Goal: Task Accomplishment & Management: Use online tool/utility

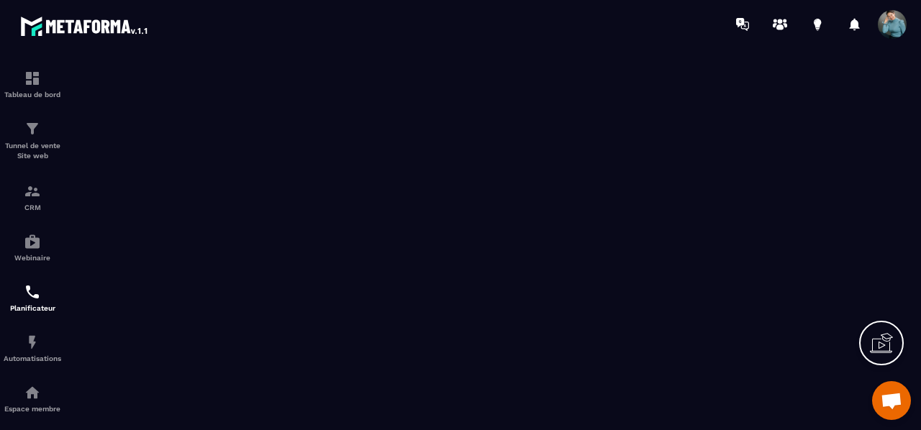
click at [916, 332] on section "Tableau de bord Tunnel de vente Site web CRM Webinaire Planificateur Automatisa…" at bounding box center [460, 239] width 921 height 382
click at [880, 334] on icon at bounding box center [880, 343] width 23 height 23
click at [568, 202] on icon at bounding box center [569, 206] width 17 height 17
click at [915, 248] on section "Tableau de bord Tunnel de vente Site web CRM Webinaire Planificateur Automatisa…" at bounding box center [460, 239] width 921 height 382
click at [880, 344] on icon at bounding box center [880, 343] width 23 height 23
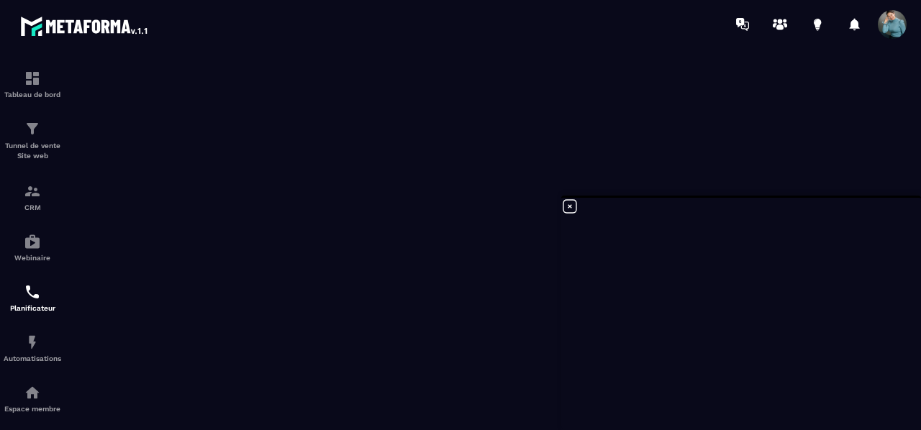
click at [567, 208] on icon at bounding box center [569, 206] width 17 height 17
click at [862, 360] on div at bounding box center [881, 343] width 45 height 45
click at [863, 321] on div at bounding box center [881, 343] width 45 height 45
drag, startPoint x: 882, startPoint y: 365, endPoint x: 861, endPoint y: 362, distance: 21.1
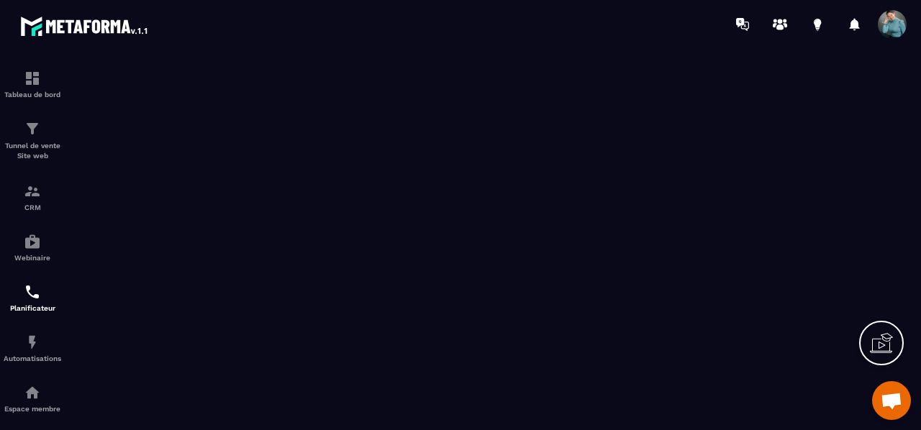
click at [861, 362] on div at bounding box center [881, 343] width 45 height 45
drag, startPoint x: 861, startPoint y: 362, endPoint x: 861, endPoint y: 321, distance: 40.3
click at [861, 321] on div at bounding box center [881, 343] width 45 height 45
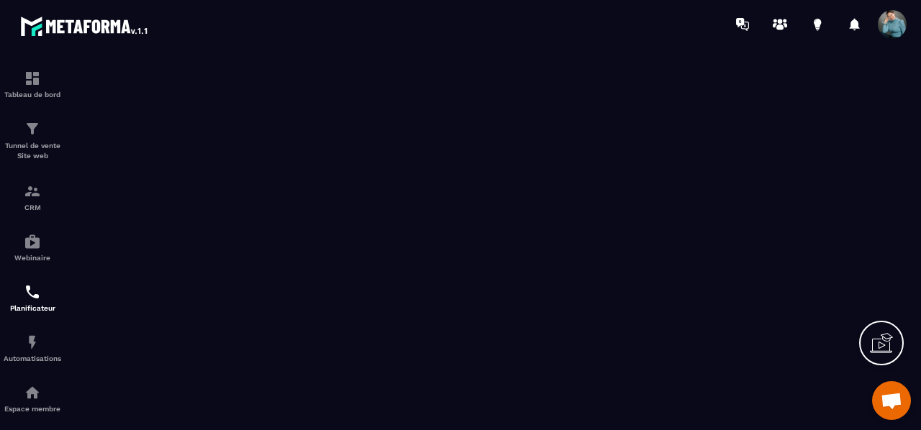
click at [861, 322] on div at bounding box center [881, 343] width 45 height 45
click at [861, 360] on div at bounding box center [881, 343] width 45 height 45
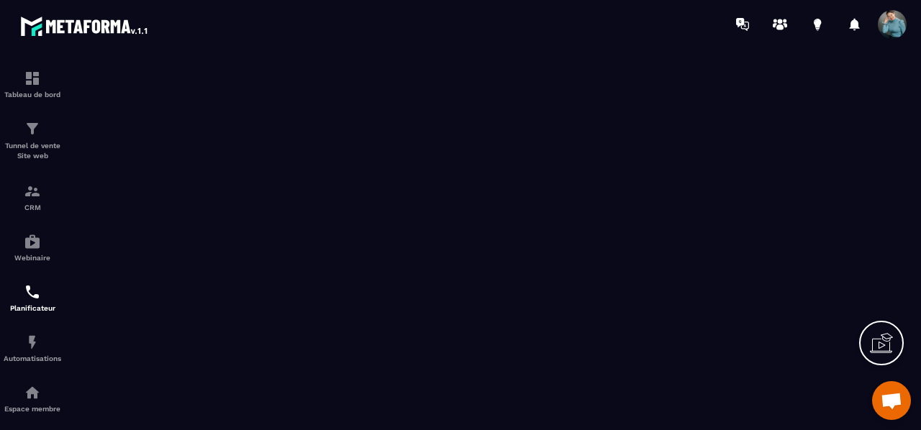
click at [862, 361] on div at bounding box center [881, 343] width 45 height 45
click at [859, 359] on div at bounding box center [881, 343] width 45 height 45
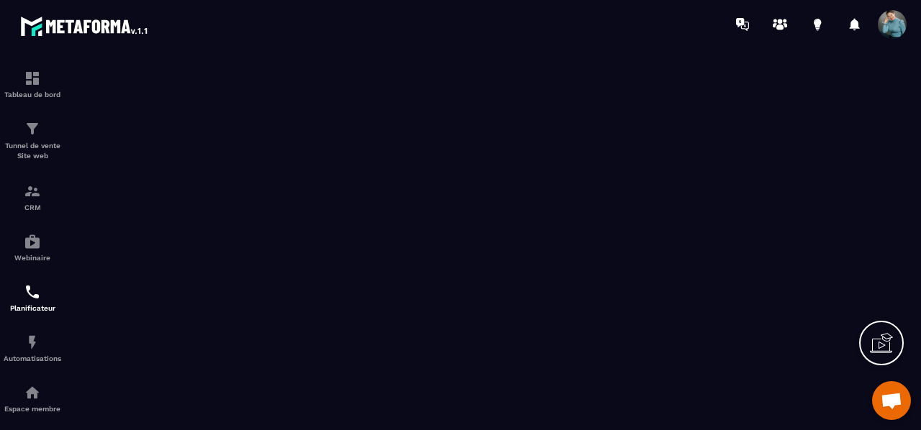
click at [859, 359] on div at bounding box center [881, 343] width 45 height 45
click at [891, 344] on icon at bounding box center [880, 343] width 23 height 23
click at [570, 210] on icon at bounding box center [569, 206] width 17 height 17
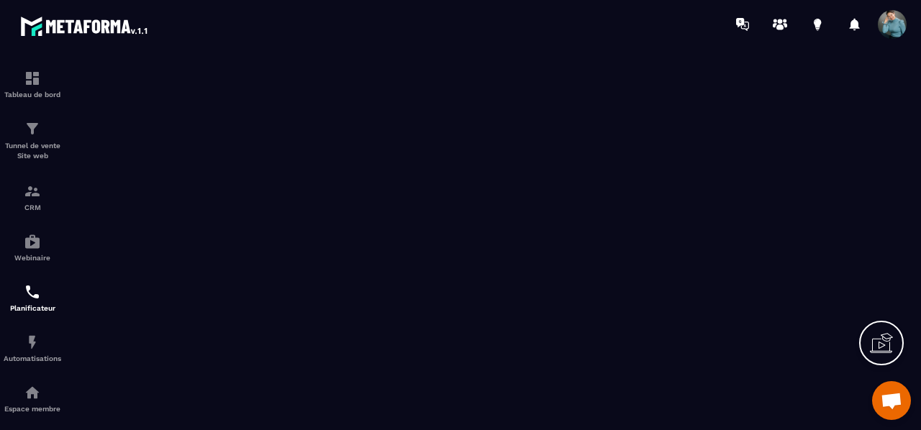
click at [863, 360] on div at bounding box center [881, 343] width 45 height 45
click at [862, 361] on div at bounding box center [881, 343] width 45 height 45
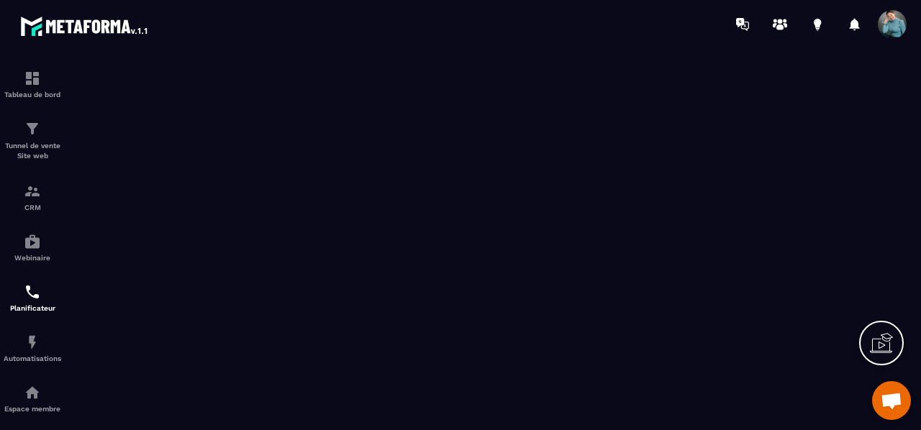
click at [859, 360] on div at bounding box center [881, 343] width 45 height 45
click at [861, 322] on div at bounding box center [881, 343] width 45 height 45
click at [874, 335] on icon at bounding box center [880, 343] width 23 height 23
click at [567, 211] on icon at bounding box center [569, 206] width 17 height 17
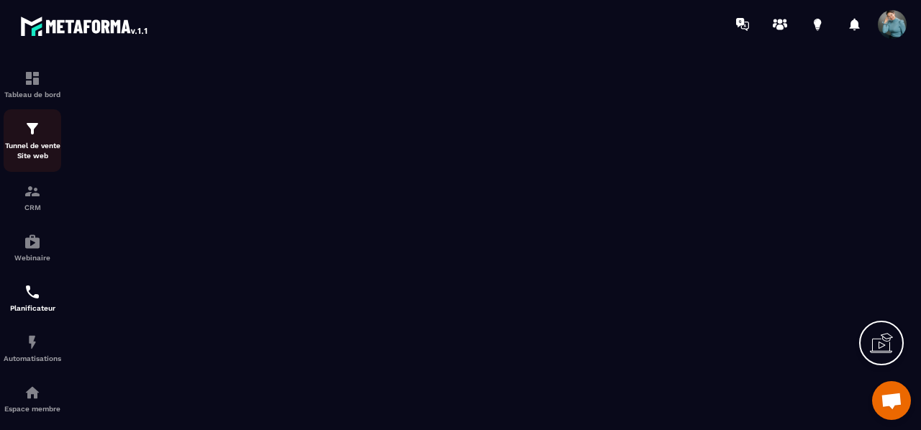
click at [37, 148] on p "Tunnel de vente Site web" at bounding box center [33, 151] width 58 height 20
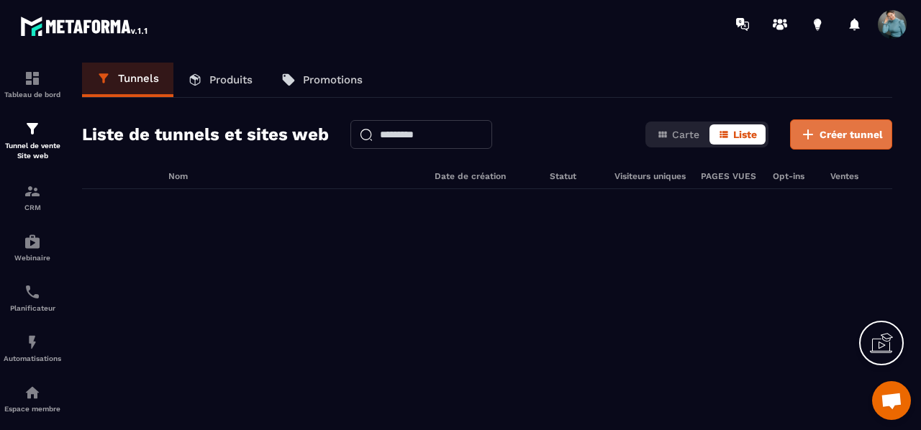
click at [859, 129] on span "Créer tunnel" at bounding box center [850, 134] width 63 height 14
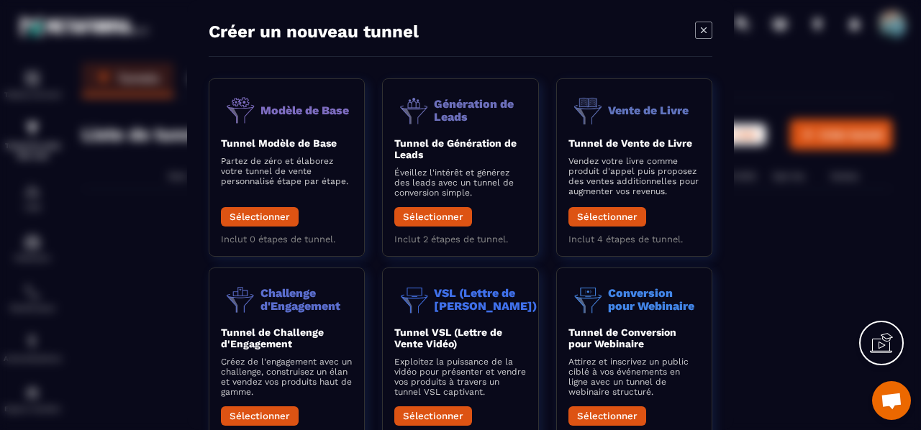
click at [713, 378] on div "Créer un nouveau tunnel Modèle de Base Tunnel Modèle de Base Partez de zéro et …" at bounding box center [460, 215] width 547 height 430
click at [915, 264] on div "Modal window" at bounding box center [460, 215] width 921 height 430
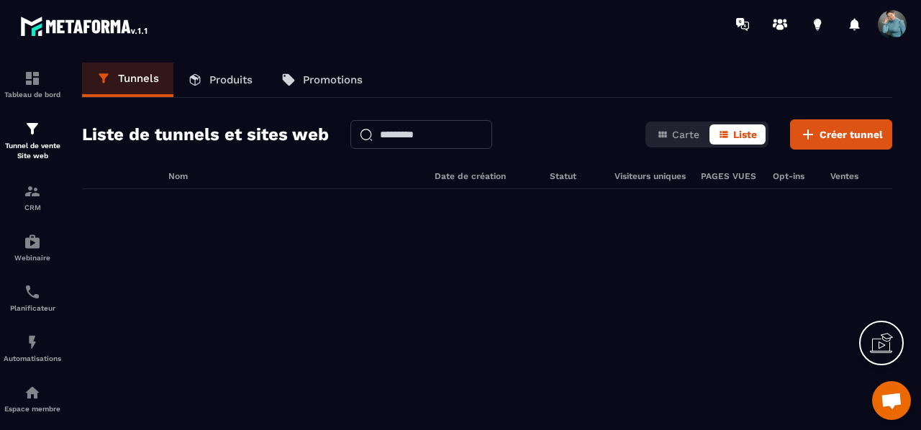
click at [915, 264] on section "Tableau de bord Tunnel de vente Site web CRM Webinaire Planificateur Automatisa…" at bounding box center [460, 243] width 921 height 391
click at [27, 143] on p "Tunnel de vente Site web" at bounding box center [33, 151] width 58 height 20
click at [141, 69] on link "Tunnels" at bounding box center [127, 80] width 91 height 35
click at [839, 129] on span "Créer tunnel" at bounding box center [850, 134] width 63 height 14
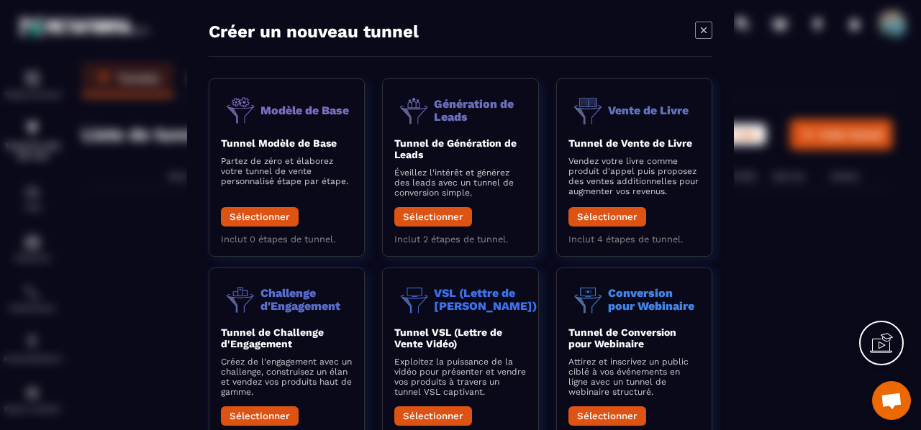
click at [790, 334] on div "Modal window" at bounding box center [460, 215] width 921 height 430
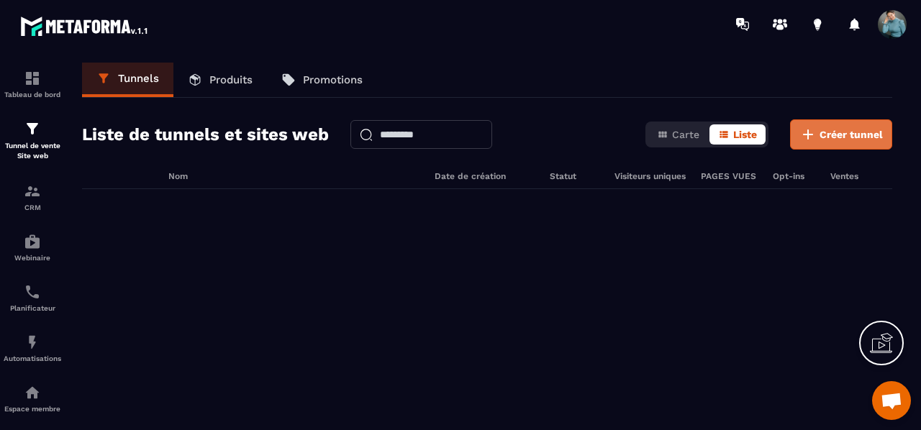
click at [832, 134] on span "Créer tunnel" at bounding box center [850, 134] width 63 height 14
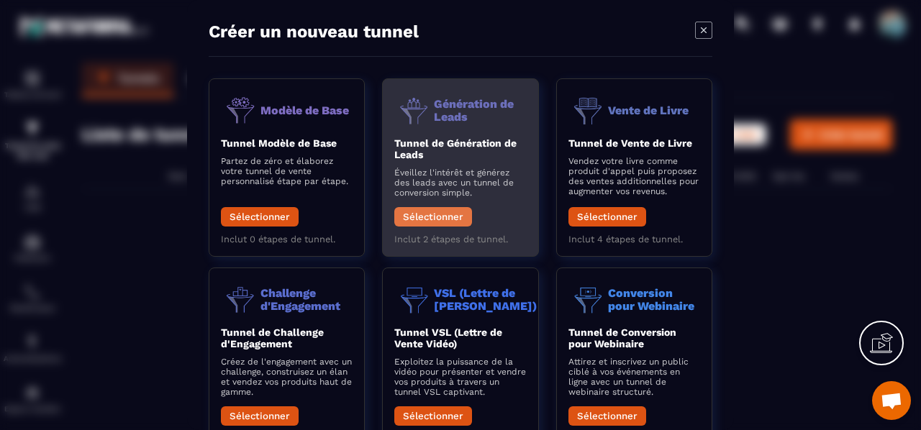
click at [430, 215] on button "Sélectionner" at bounding box center [433, 216] width 78 height 19
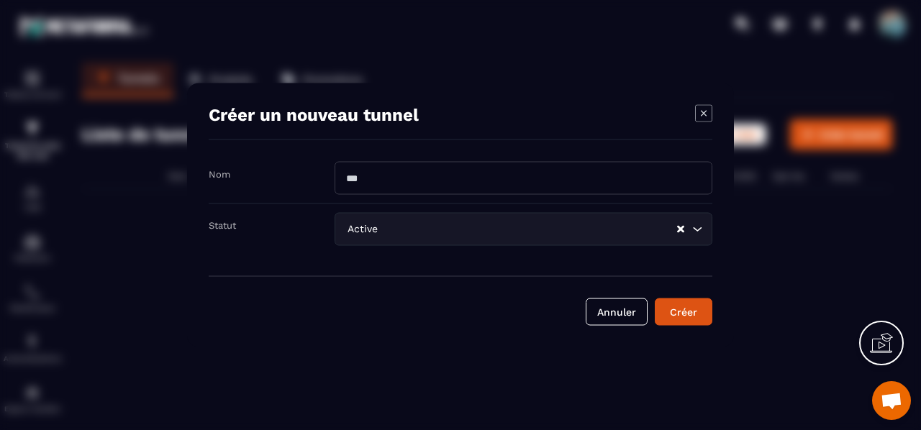
click at [408, 180] on input "Modal window" at bounding box center [523, 178] width 378 height 33
type input "**********"
click at [696, 314] on div "Créer" at bounding box center [683, 312] width 39 height 14
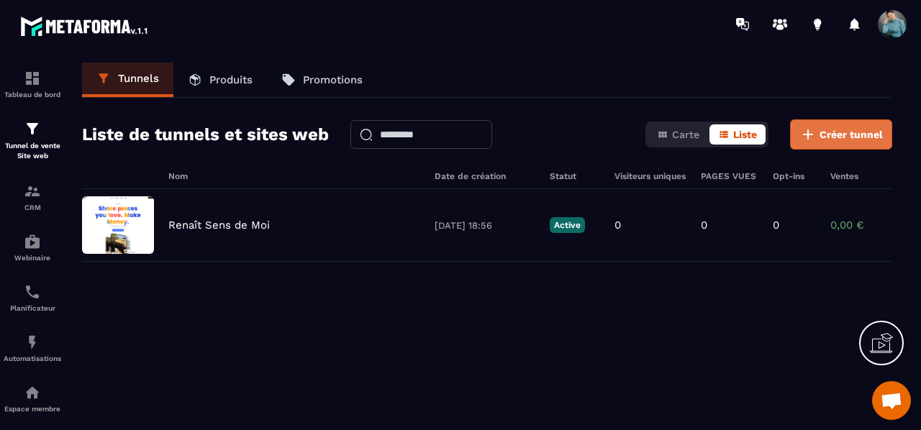
click at [862, 142] on button "Créer tunnel" at bounding box center [841, 134] width 102 height 30
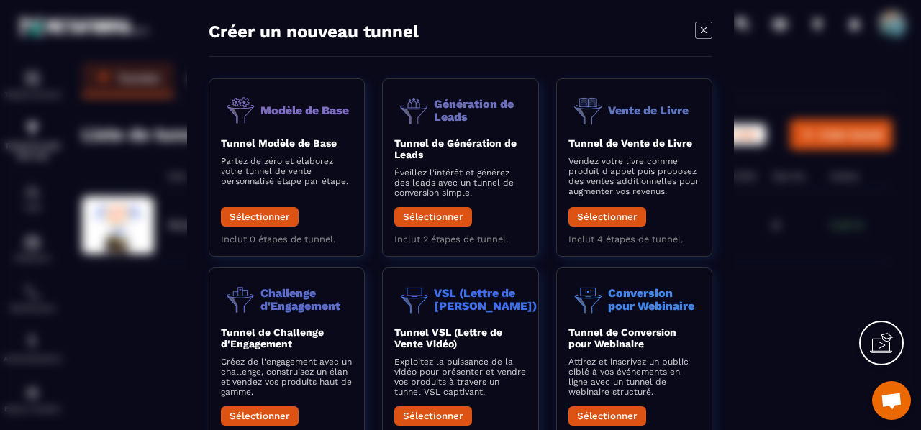
click at [762, 255] on div "Modal window" at bounding box center [460, 215] width 921 height 430
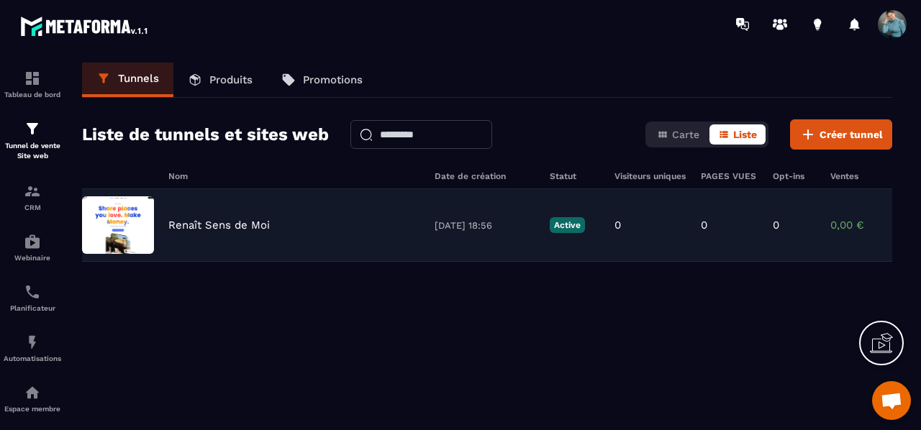
click at [120, 225] on img at bounding box center [118, 225] width 72 height 58
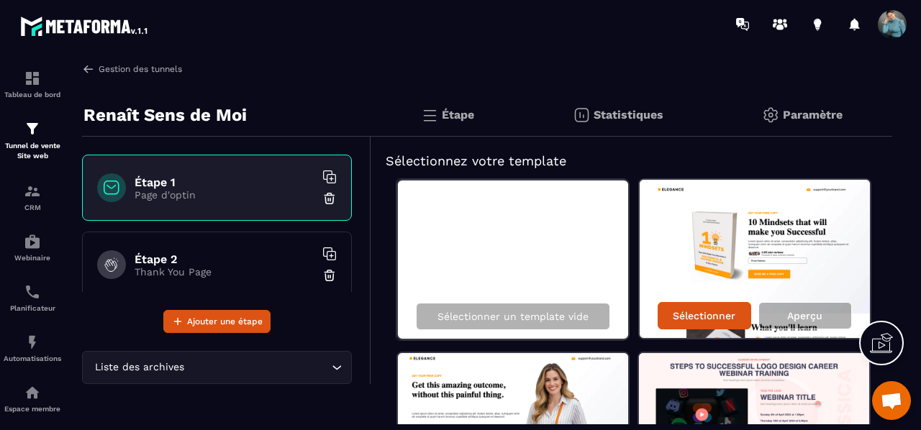
click at [90, 70] on img at bounding box center [88, 69] width 13 height 13
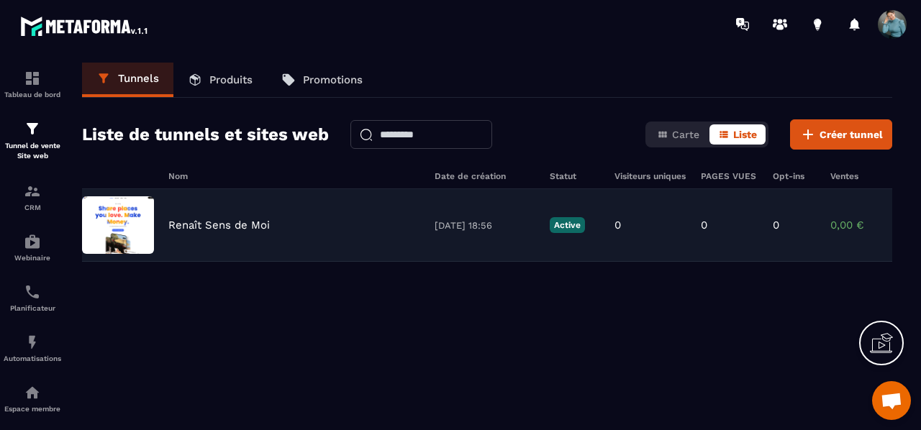
click at [115, 219] on img at bounding box center [118, 225] width 72 height 58
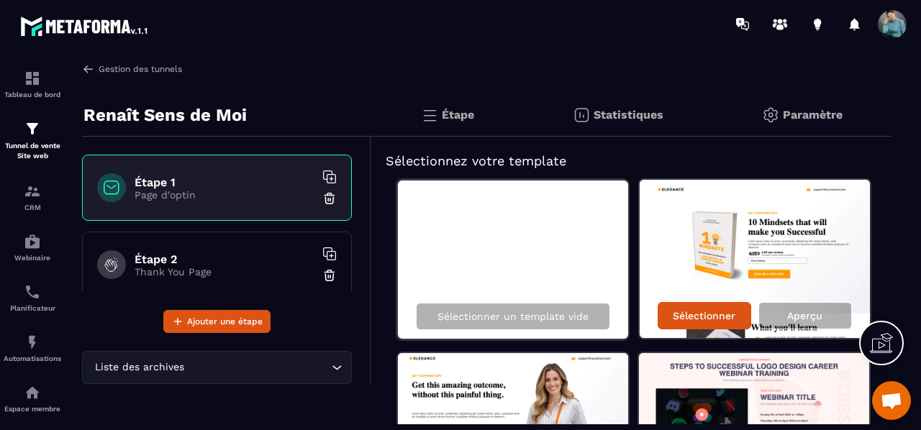
click at [86, 68] on img at bounding box center [88, 69] width 13 height 13
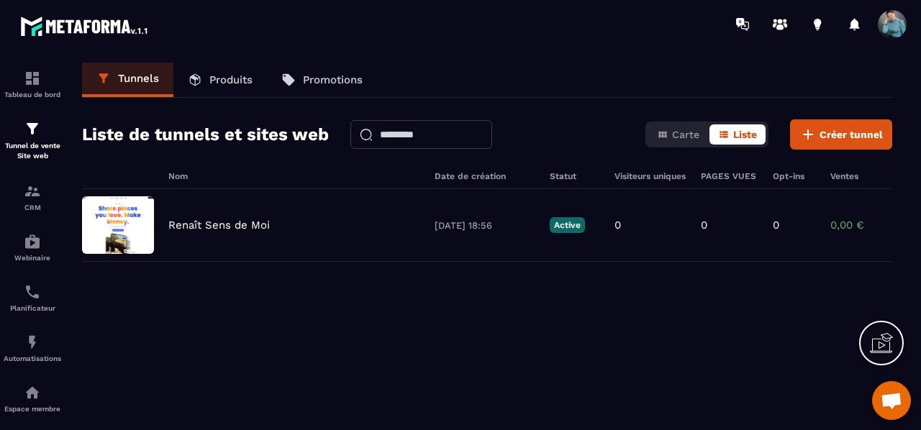
drag, startPoint x: 858, startPoint y: 223, endPoint x: 498, endPoint y: 362, distance: 386.1
click at [498, 362] on div "Renaît Sens de Moi [DATE] 18:56 Active 0 0 0 0,00 € 0" at bounding box center [487, 297] width 810 height 216
click at [685, 134] on span "Carte" at bounding box center [685, 135] width 27 height 12
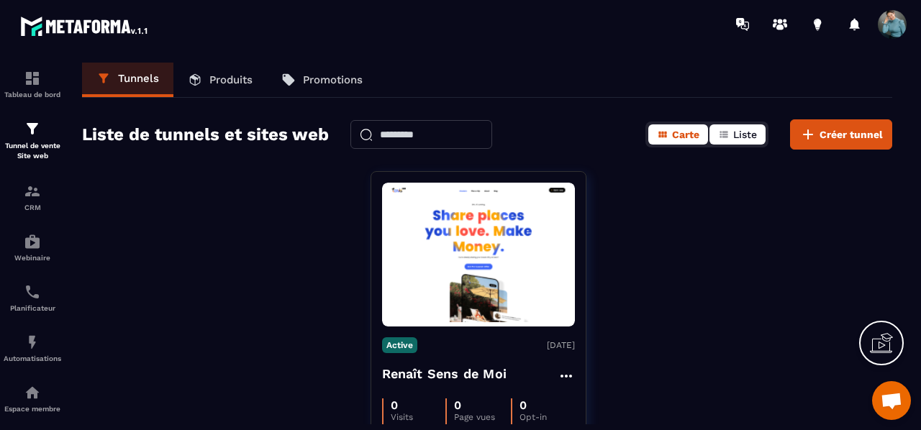
click at [721, 130] on icon "button" at bounding box center [724, 135] width 12 height 12
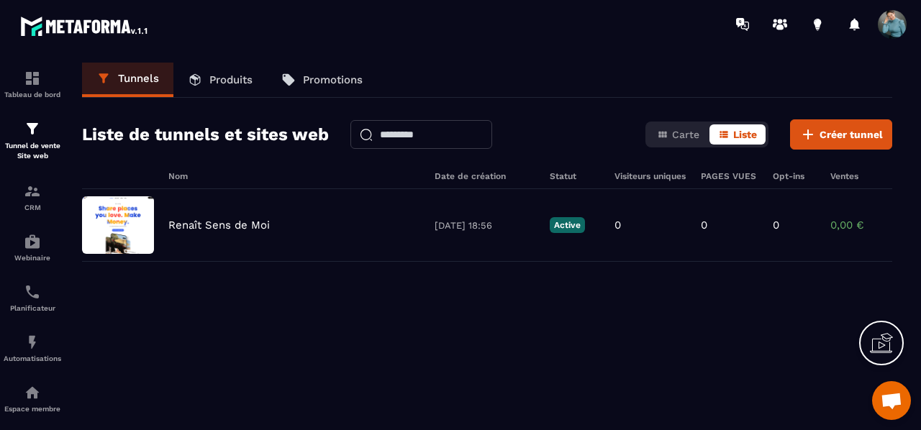
click at [237, 76] on p "Produits" at bounding box center [230, 79] width 43 height 13
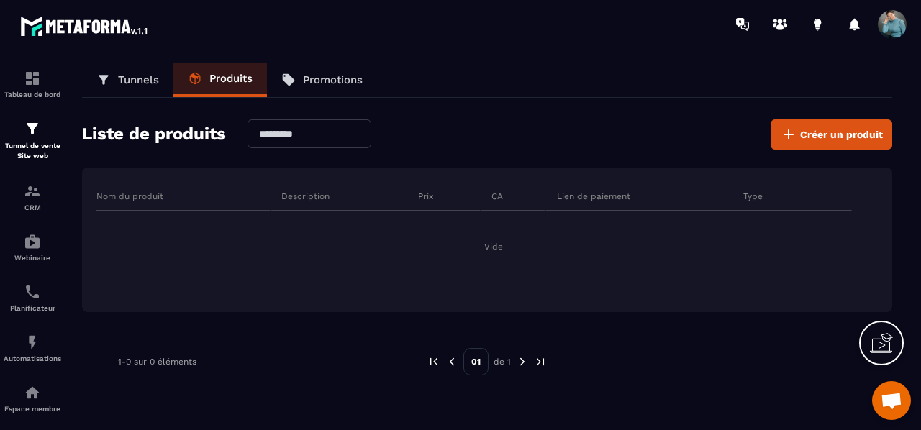
click at [337, 78] on p "Promotions" at bounding box center [333, 79] width 60 height 13
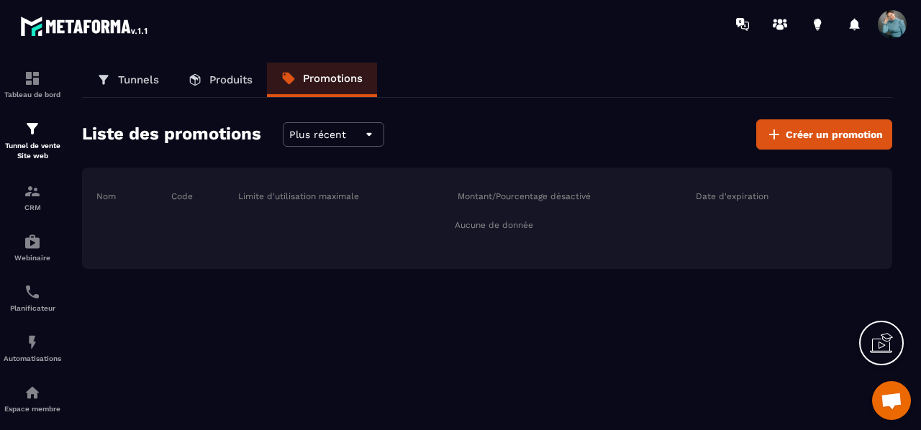
click at [144, 71] on link "Tunnels" at bounding box center [127, 80] width 91 height 35
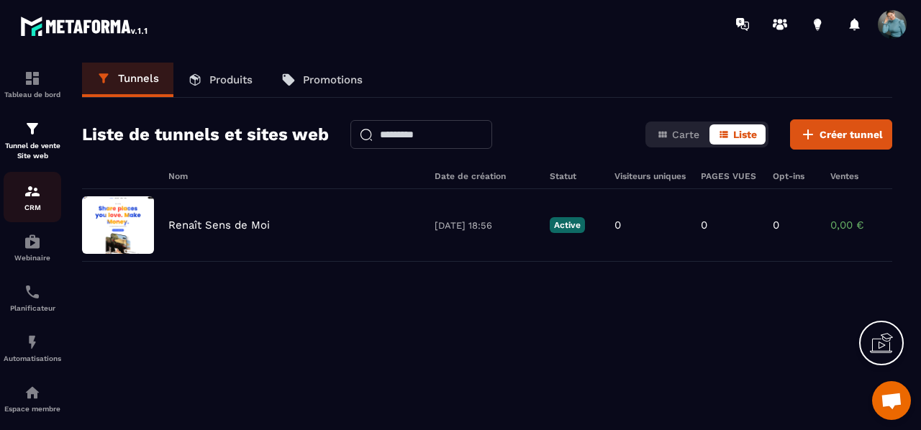
click at [38, 202] on div "CRM" at bounding box center [33, 197] width 58 height 29
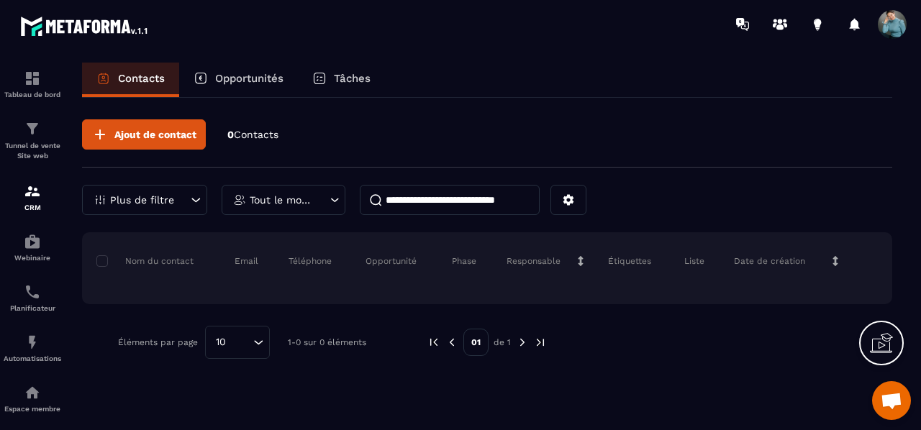
click at [237, 74] on p "Opportunités" at bounding box center [249, 78] width 68 height 13
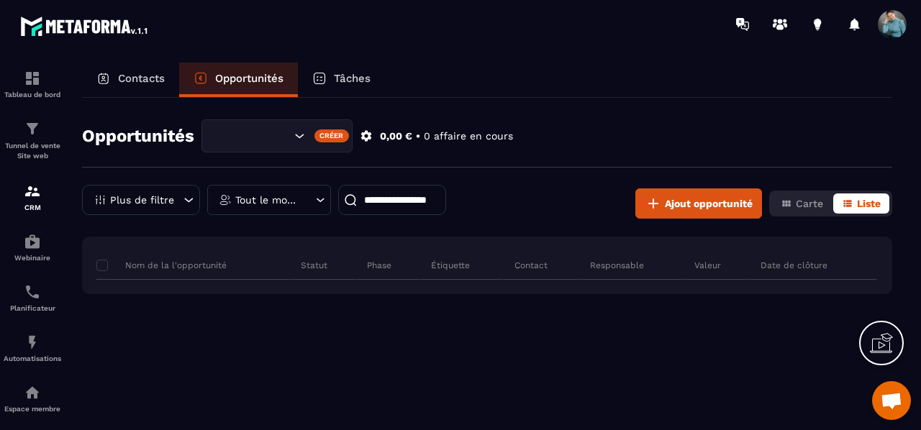
click at [347, 78] on p "Tâches" at bounding box center [352, 78] width 37 height 13
